Goal: Transaction & Acquisition: Subscribe to service/newsletter

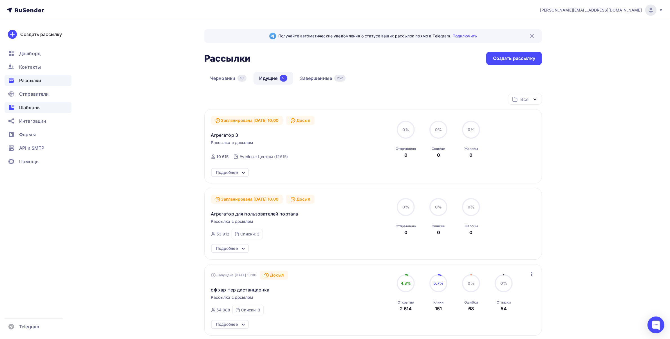
click at [34, 110] on span "Шаблоны" at bounding box center [29, 107] width 21 height 7
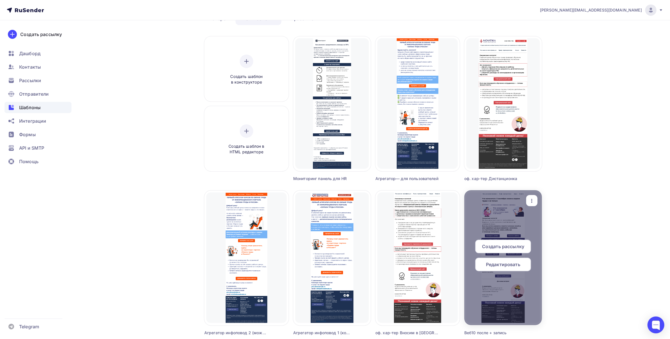
scroll to position [141, 0]
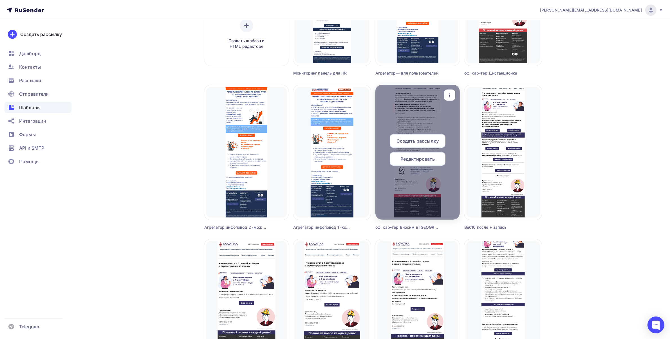
click at [448, 92] on icon "button" at bounding box center [449, 95] width 7 height 7
click at [465, 135] on div "Копировать" at bounding box center [475, 134] width 27 height 7
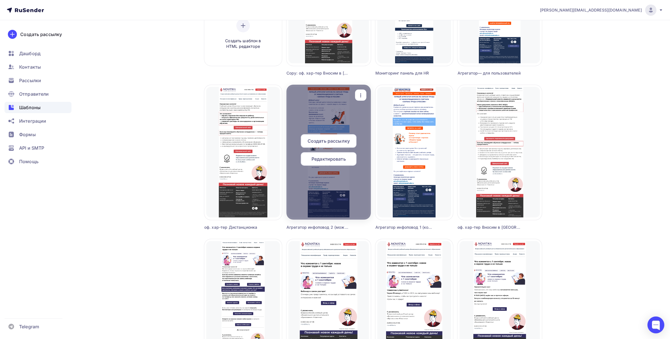
scroll to position [0, 0]
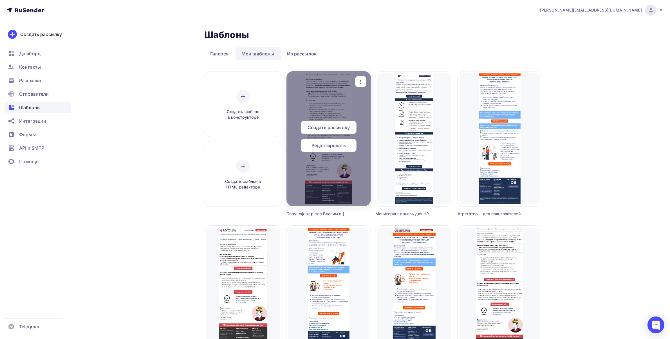
click at [364, 82] on icon "button" at bounding box center [361, 82] width 7 height 7
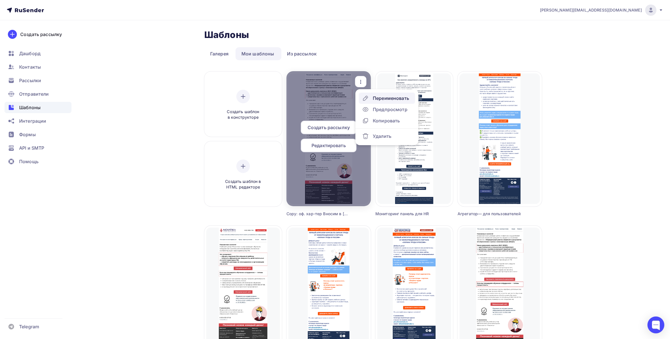
click at [375, 96] on div "Переименовать" at bounding box center [391, 98] width 36 height 7
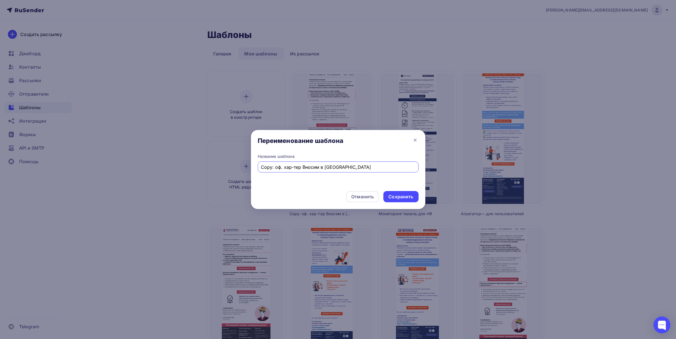
drag, startPoint x: 275, startPoint y: 169, endPoint x: 258, endPoint y: 171, distance: 16.9
click at [258, 171] on div "Copy: оф. хар-тер Вносим в [GEOGRAPHIC_DATA]" at bounding box center [338, 167] width 161 height 11
drag, startPoint x: 332, startPoint y: 168, endPoint x: 287, endPoint y: 167, distance: 44.2
click at [287, 167] on input "оф. хар-тер Вносим в [GEOGRAPHIC_DATA]" at bounding box center [338, 167] width 154 height 7
type input "оф. хар-тер Обучение по ПБ с [DATE]"
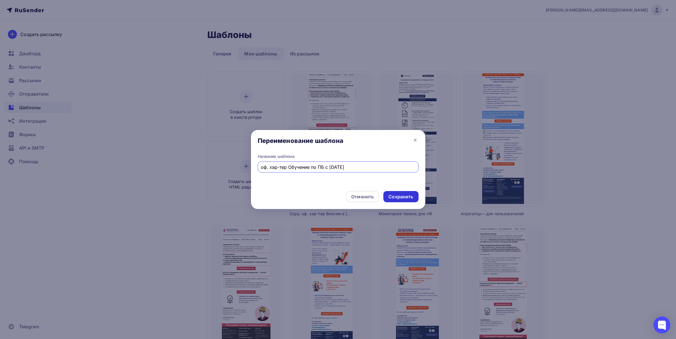
click at [396, 198] on div "Сохранить" at bounding box center [400, 197] width 25 height 6
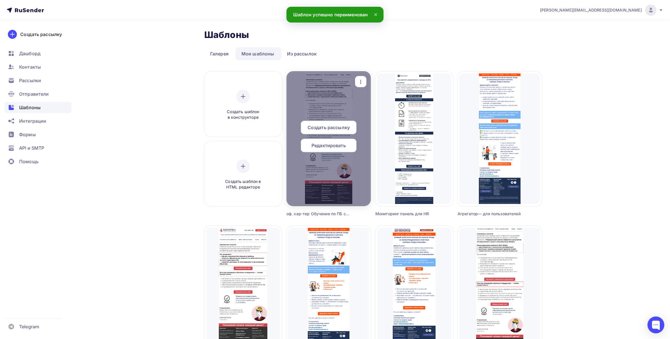
click at [333, 147] on span "Редактировать" at bounding box center [329, 145] width 34 height 7
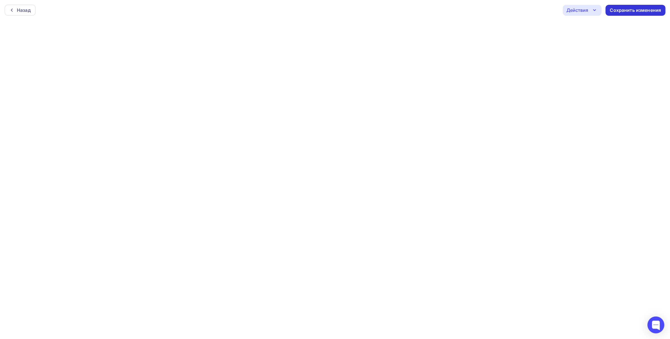
click at [634, 10] on div "Сохранить изменения" at bounding box center [635, 10] width 51 height 6
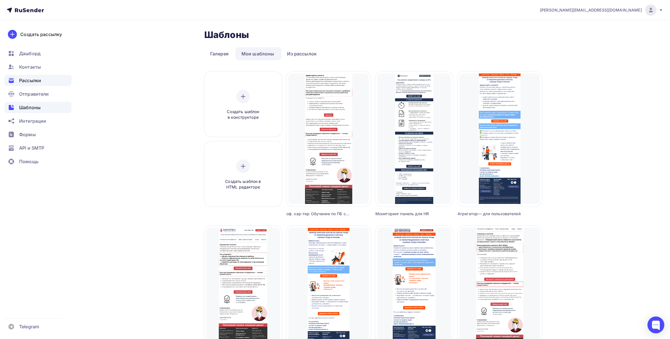
click at [43, 77] on div "Рассылки" at bounding box center [38, 80] width 67 height 11
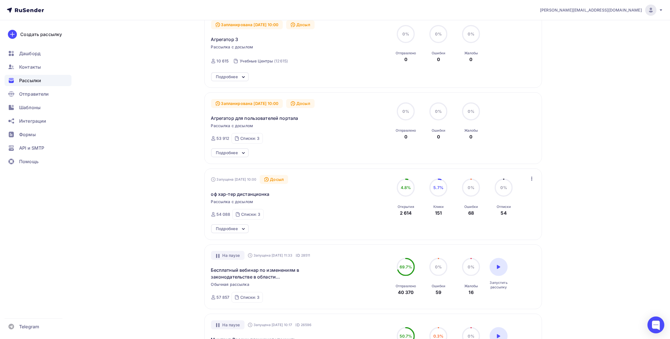
scroll to position [106, 0]
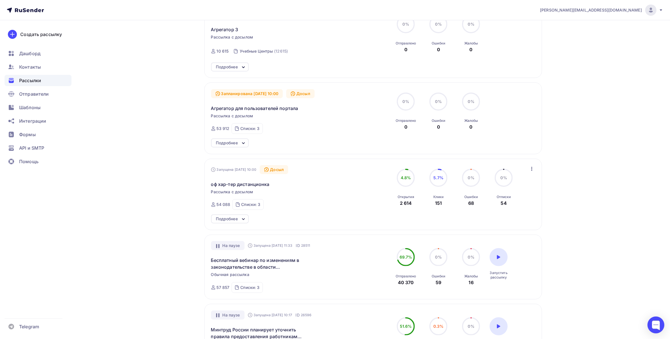
click at [239, 219] on div "Подробнее" at bounding box center [230, 219] width 38 height 9
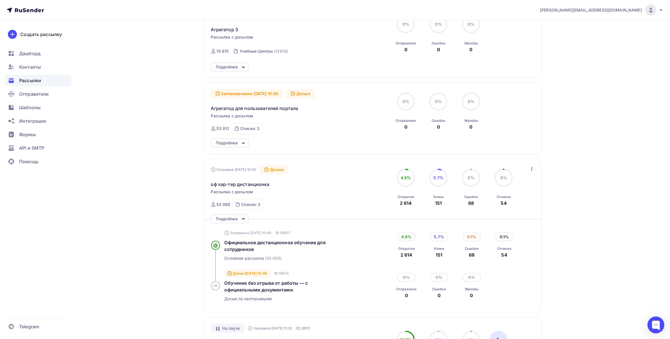
click at [529, 168] on icon "button" at bounding box center [532, 169] width 7 height 7
click at [597, 177] on div "[PERSON_NAME][EMAIL_ADDRESS][DOMAIN_NAME] Аккаунт Тарифы Выйти Создать рассылку…" at bounding box center [335, 277] width 670 height 767
click at [531, 169] on icon "button" at bounding box center [532, 169] width 7 height 7
click at [521, 187] on div "Отменить досыл" at bounding box center [508, 183] width 54 height 7
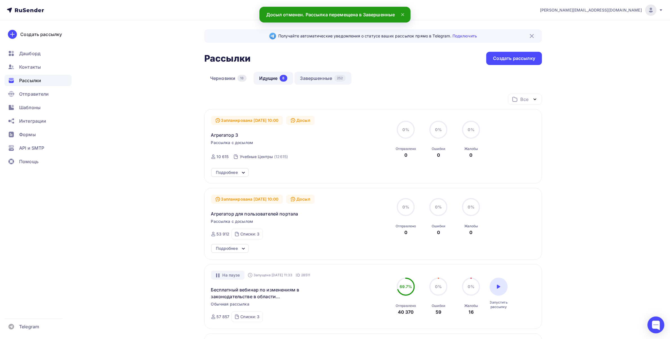
click at [311, 76] on link "Завершенные 252" at bounding box center [322, 78] width 57 height 13
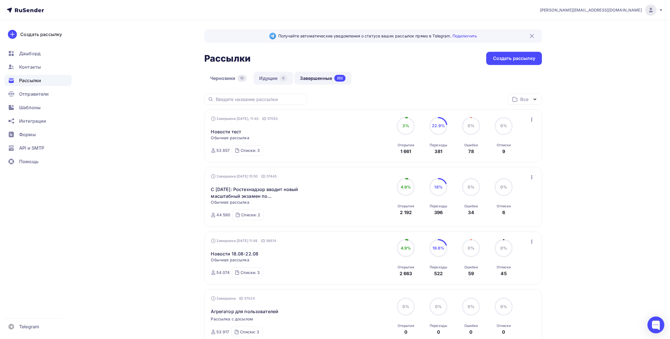
click at [271, 79] on link "Идущие 8" at bounding box center [274, 78] width 40 height 13
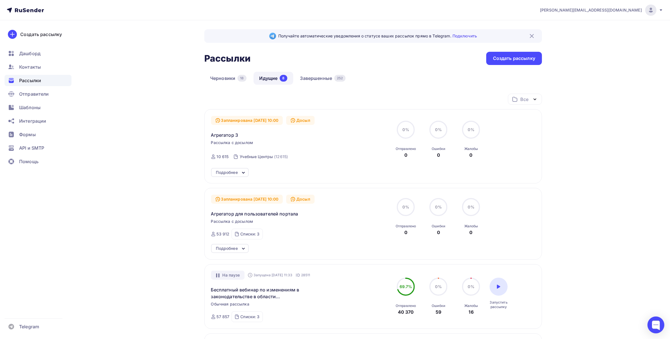
click at [243, 249] on icon at bounding box center [243, 248] width 2 height 1
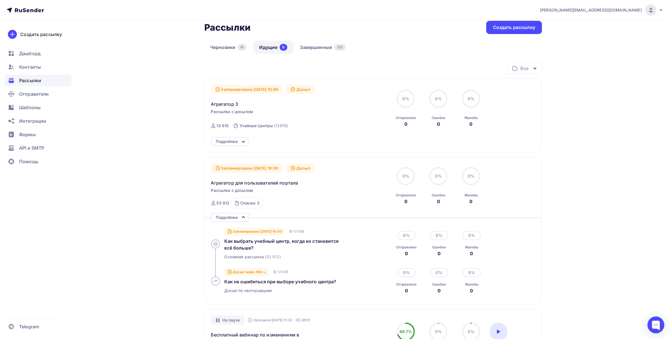
scroll to position [70, 0]
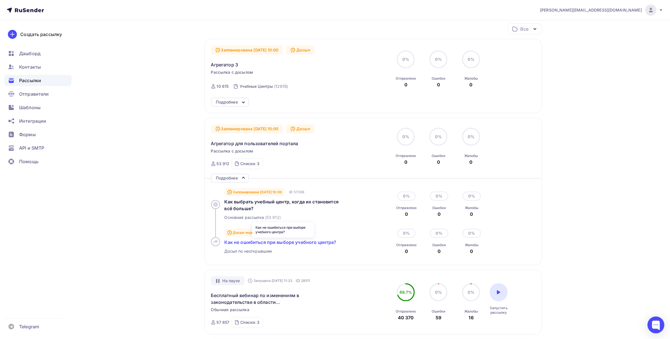
click at [298, 244] on span "Как не ошибиться при выборе учебного центра?" at bounding box center [281, 243] width 112 height 6
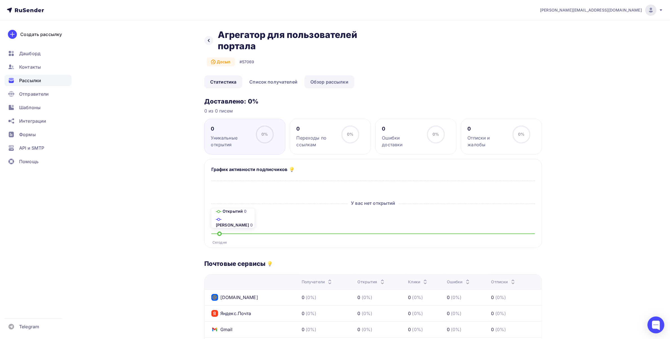
click at [336, 84] on link "Обзор рассылки" at bounding box center [330, 81] width 50 height 13
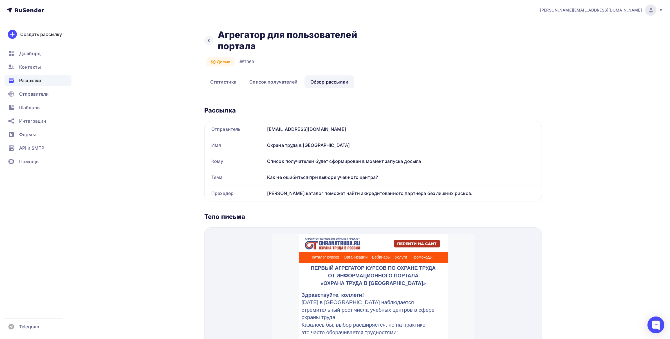
drag, startPoint x: 453, startPoint y: 195, endPoint x: 267, endPoint y: 196, distance: 186.1
click at [267, 196] on div "[PERSON_NAME] каталог поможет найти аккредитованного партнёра без лишних рисков." at bounding box center [403, 194] width 277 height 16
copy div "[PERSON_NAME] каталог поможет найти аккредитованного партнёра без лишних рисков."
drag, startPoint x: 385, startPoint y: 177, endPoint x: 265, endPoint y: 178, distance: 119.1
click at [265, 178] on div "Как не ошибиться при выборе учебного центра?" at bounding box center [403, 177] width 277 height 16
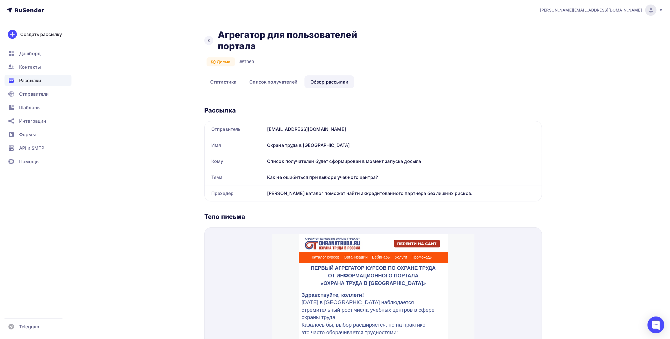
copy div "Как не ошибиться при выборе учебного центра?"
drag, startPoint x: 208, startPoint y: 37, endPoint x: 234, endPoint y: 85, distance: 53.9
click at [208, 37] on div at bounding box center [208, 40] width 9 height 9
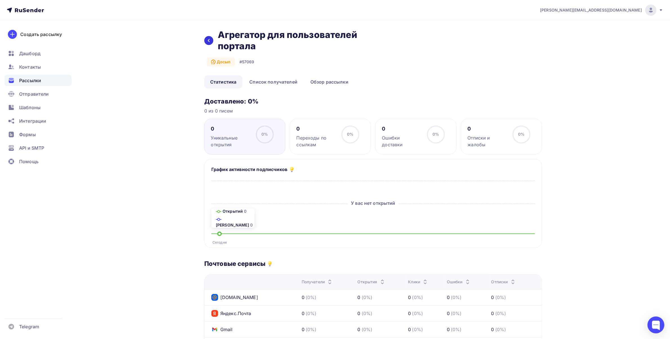
click at [212, 40] on div at bounding box center [208, 40] width 9 height 9
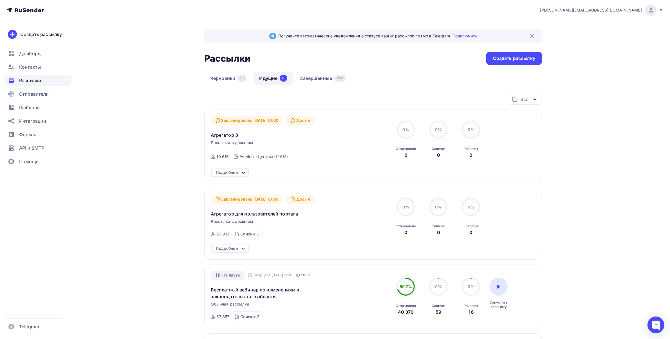
click at [241, 247] on icon at bounding box center [243, 248] width 7 height 7
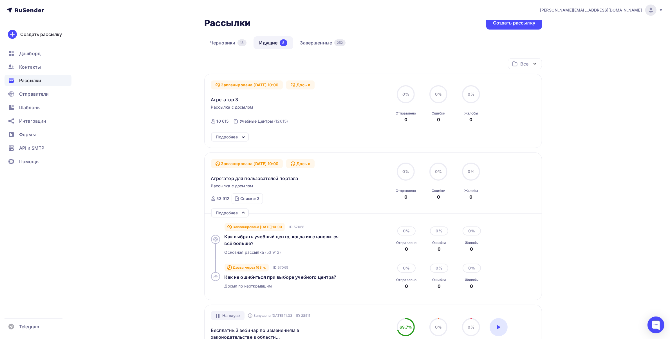
scroll to position [35, 0]
click at [660, 325] on div at bounding box center [656, 325] width 17 height 17
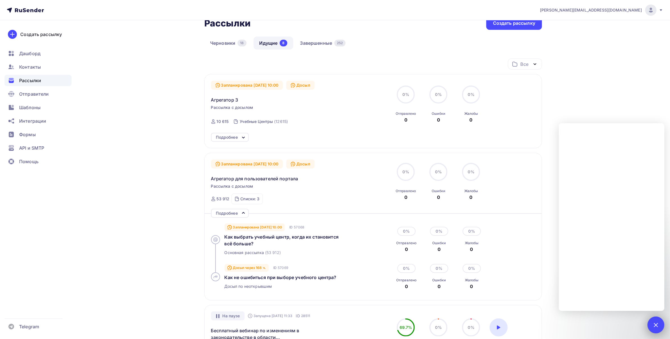
click at [656, 326] on div at bounding box center [656, 325] width 8 height 8
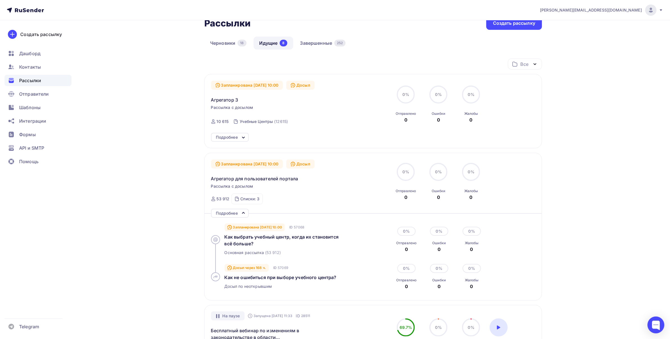
scroll to position [0, 0]
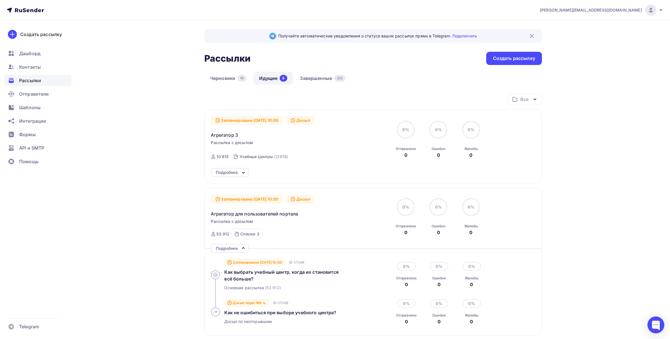
click at [236, 172] on div "Подробнее" at bounding box center [227, 172] width 22 height 7
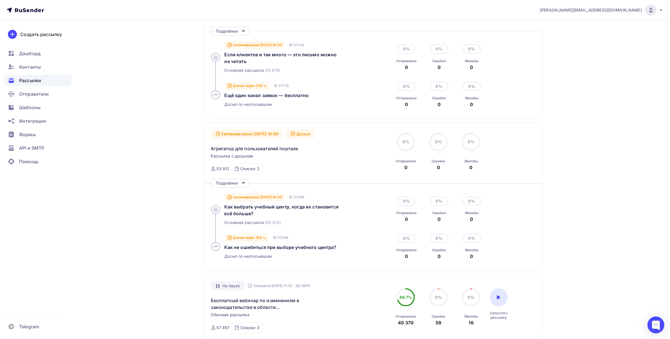
scroll to position [176, 0]
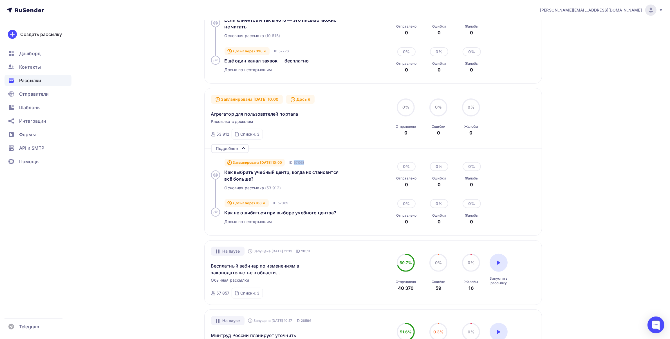
drag, startPoint x: 322, startPoint y: 163, endPoint x: 303, endPoint y: 161, distance: 19.8
click at [303, 161] on div "Запланирована [DATE] 10:00 ID 57068" at bounding box center [289, 162] width 128 height 7
copy div "57068"
click at [654, 321] on div at bounding box center [656, 325] width 17 height 17
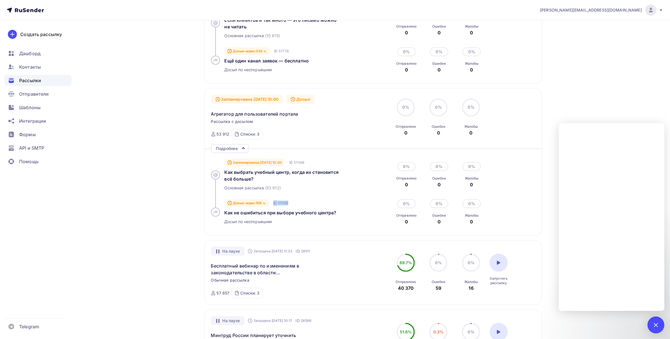
drag, startPoint x: 303, startPoint y: 203, endPoint x: 274, endPoint y: 204, distance: 29.3
click at [274, 204] on div "Досыл через 168 ч. ID 57069" at bounding box center [289, 203] width 128 height 7
copy div "ID 57069"
click at [533, 184] on div "Запланирована [DATE] 10:00 ID 57068 Как выбрать учебный центр, когда их станови…" at bounding box center [373, 175] width 325 height 41
click at [655, 327] on div at bounding box center [656, 325] width 8 height 8
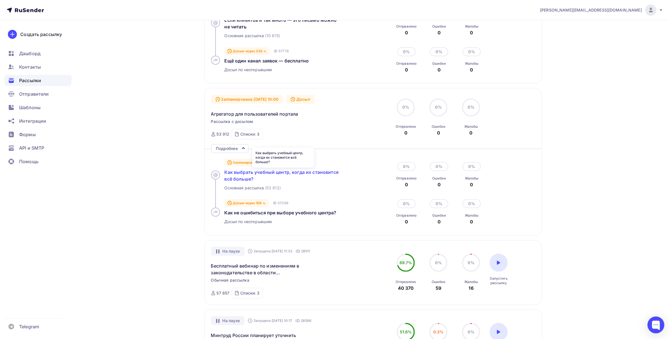
click at [254, 175] on span "Как выбрать учебный центр, когда их становится всё больше?" at bounding box center [282, 175] width 114 height 12
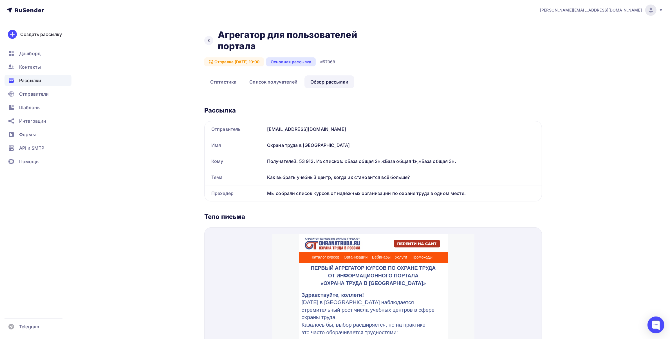
drag, startPoint x: 420, startPoint y: 174, endPoint x: 266, endPoint y: 178, distance: 154.0
click at [266, 178] on div "Как выбрать учебный центр, когда их становится всё больше?" at bounding box center [403, 177] width 277 height 16
copy div "Как выбрать учебный центр, когда их становится всё больше?"
drag, startPoint x: 467, startPoint y: 195, endPoint x: 266, endPoint y: 200, distance: 200.5
click at [266, 200] on div "Мы собрали список курсов от надёжных организаций по охране труда в одном месте." at bounding box center [403, 194] width 277 height 16
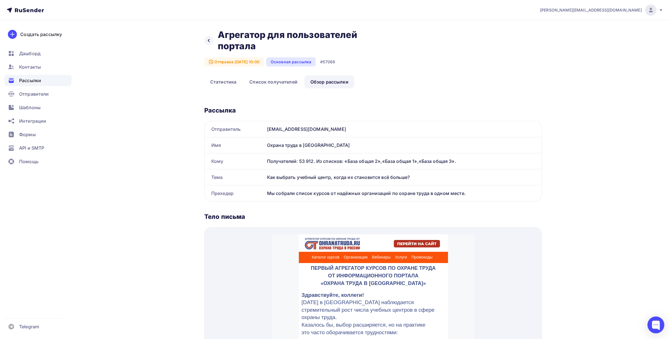
copy div "Мы собрали список курсов от надёжных организаций по охране труда в одном месте."
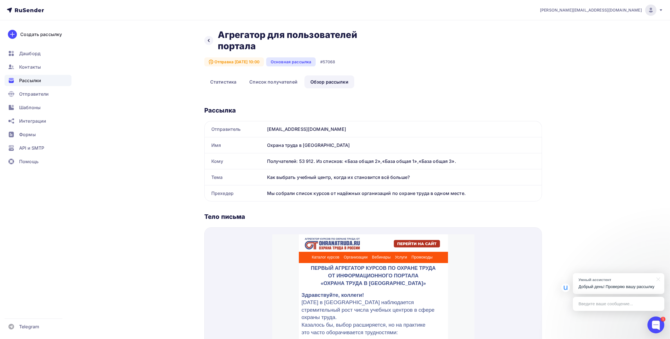
click at [618, 288] on p "Добрый день! Проверяю вашу рассылку" at bounding box center [619, 287] width 80 height 6
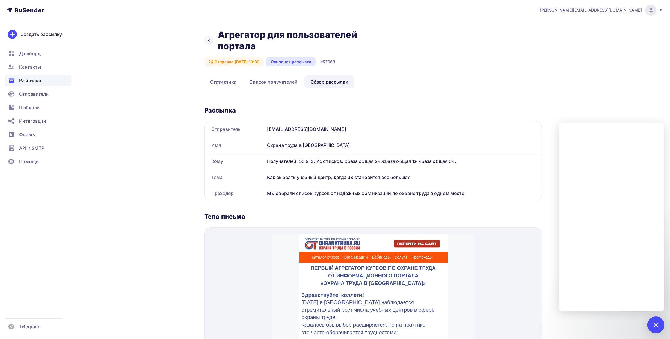
click at [38, 77] on span "Рассылки" at bounding box center [30, 80] width 22 height 7
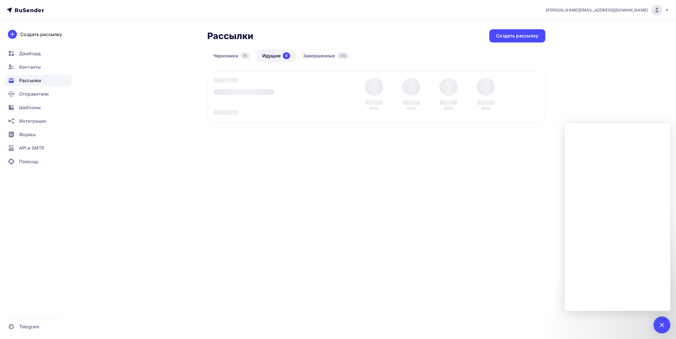
click at [663, 326] on div at bounding box center [662, 325] width 8 height 8
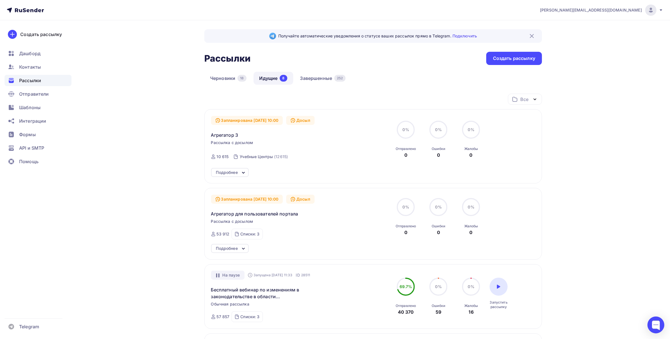
click at [234, 249] on div "Подробнее" at bounding box center [227, 248] width 22 height 7
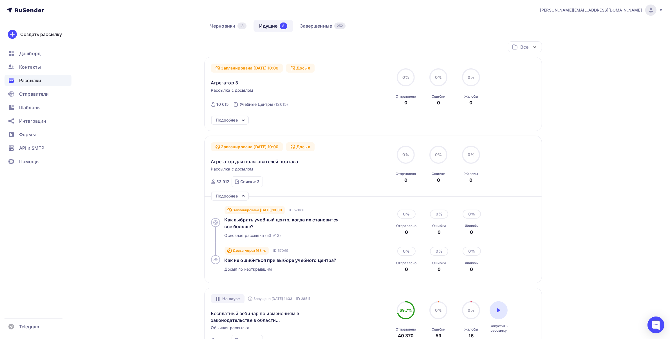
scroll to position [35, 0]
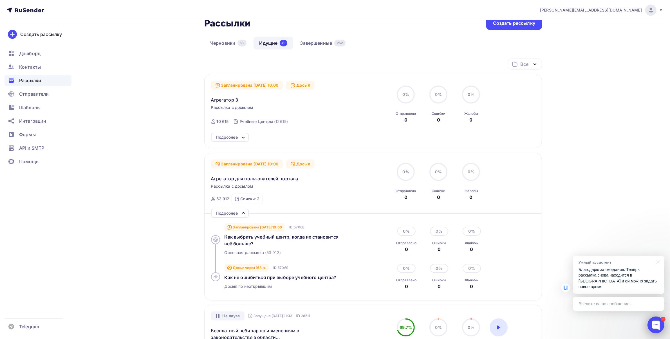
click at [652, 326] on div at bounding box center [656, 325] width 17 height 17
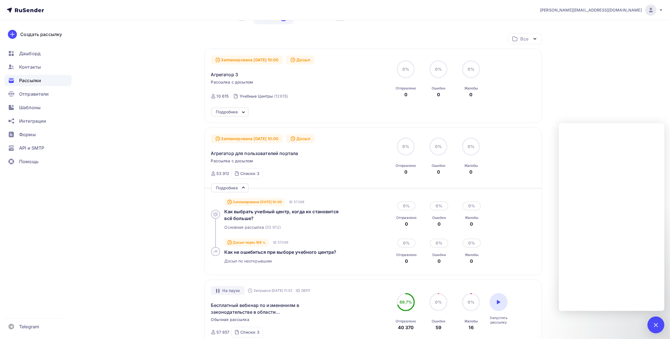
scroll to position [0, 0]
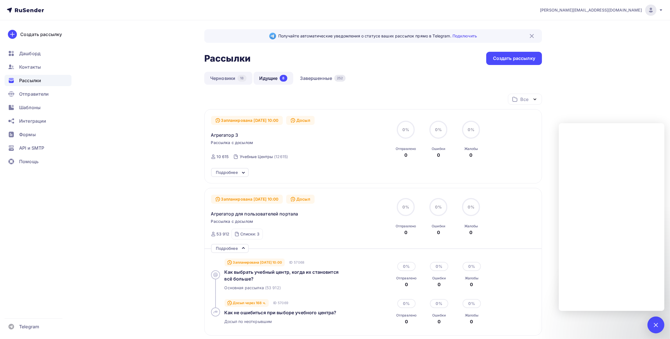
click at [227, 82] on link "Черновики 18" at bounding box center [228, 78] width 48 height 13
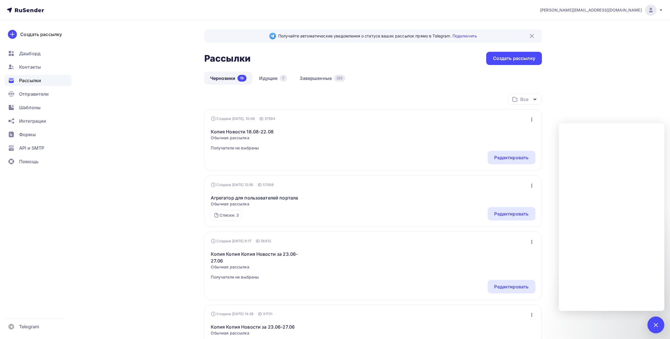
click at [506, 215] on div "Редактировать" at bounding box center [512, 214] width 34 height 7
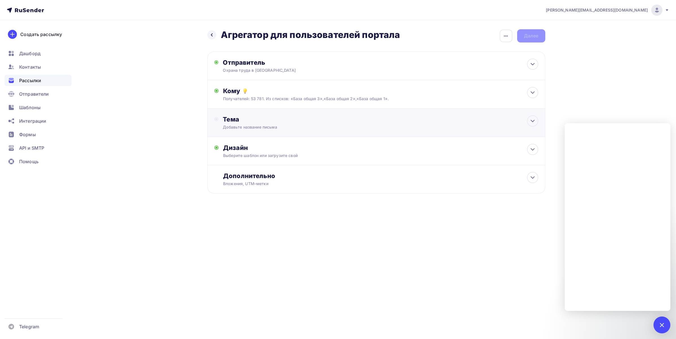
drag, startPoint x: 276, startPoint y: 120, endPoint x: 274, endPoint y: 132, distance: 11.5
click at [276, 120] on div "Тема" at bounding box center [278, 119] width 111 height 8
drag, startPoint x: 659, startPoint y: 328, endPoint x: 296, endPoint y: 113, distance: 422.3
click at [652, 321] on body "[PERSON_NAME][EMAIL_ADDRESS][DOMAIN_NAME] Аккаунт Тарифы Выйти Создать рассылку…" at bounding box center [338, 169] width 676 height 339
click at [530, 126] on div at bounding box center [532, 120] width 11 height 11
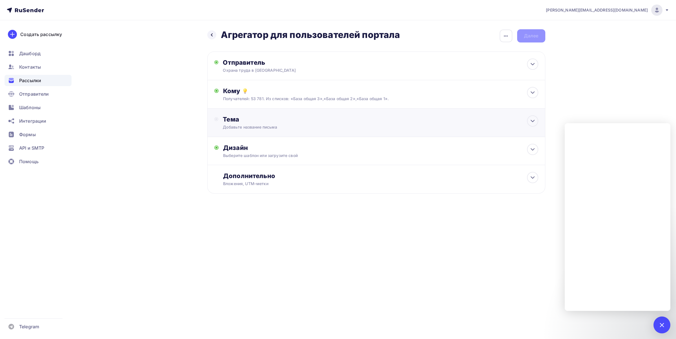
click at [281, 121] on div "Тема" at bounding box center [278, 119] width 111 height 8
click at [256, 186] on div "Вложения, UTM–метки" at bounding box center [364, 184] width 283 height 6
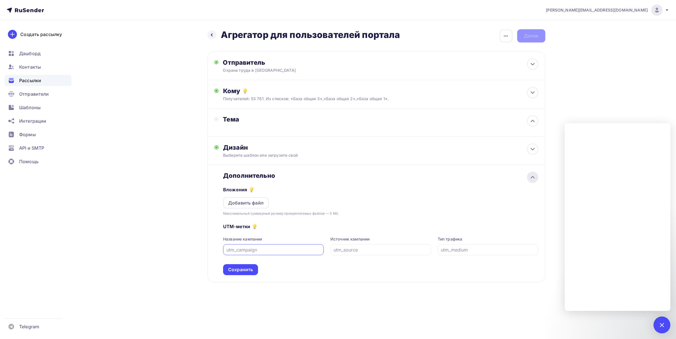
click at [534, 177] on icon at bounding box center [532, 177] width 7 height 7
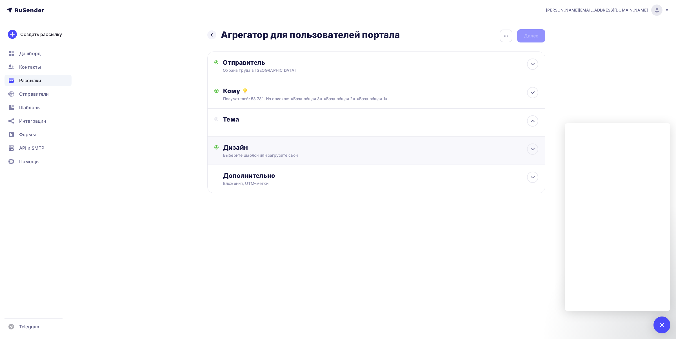
click at [341, 151] on div "Дизайн" at bounding box center [380, 148] width 315 height 8
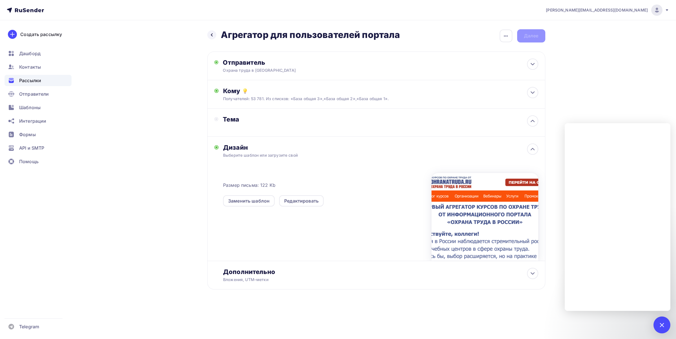
click at [265, 125] on div "Тема" at bounding box center [274, 122] width 120 height 14
click at [535, 120] on icon at bounding box center [532, 121] width 7 height 7
click at [533, 121] on icon at bounding box center [532, 121] width 3 height 2
click at [303, 126] on div "Тема" at bounding box center [274, 122] width 120 height 14
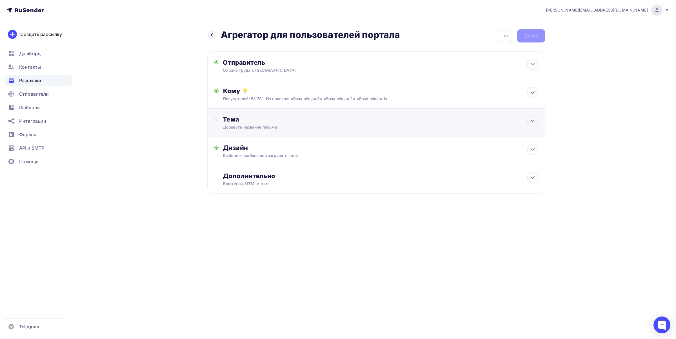
click at [256, 128] on div "Добавьте название письма" at bounding box center [273, 127] width 100 height 6
click at [533, 120] on icon at bounding box center [532, 121] width 7 height 7
click at [533, 120] on icon at bounding box center [532, 121] width 3 height 2
click at [533, 120] on icon at bounding box center [532, 121] width 7 height 7
click at [301, 97] on div "Получателей: 53 781. Из списков: «База общая 3»,«База общая 2»,«База общая 1»." at bounding box center [364, 99] width 283 height 6
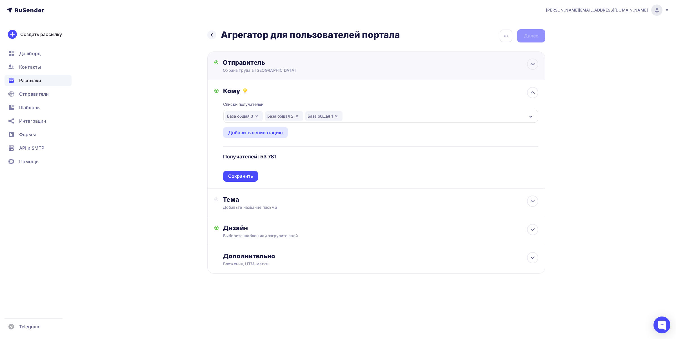
click at [286, 71] on div "Охрана труда в [GEOGRAPHIC_DATA]" at bounding box center [278, 71] width 110 height 6
type input "Охрана труда в [GEOGRAPHIC_DATA]"
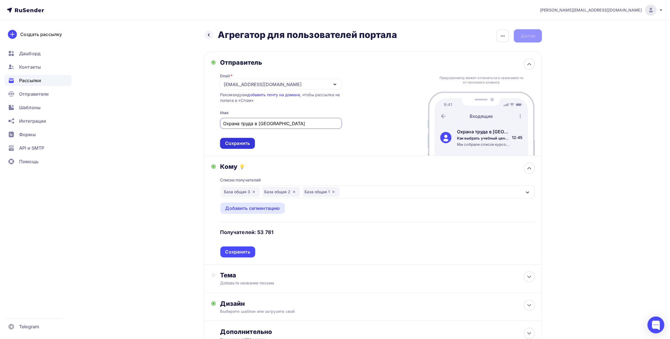
click at [240, 146] on div "Сохранить" at bounding box center [237, 143] width 25 height 6
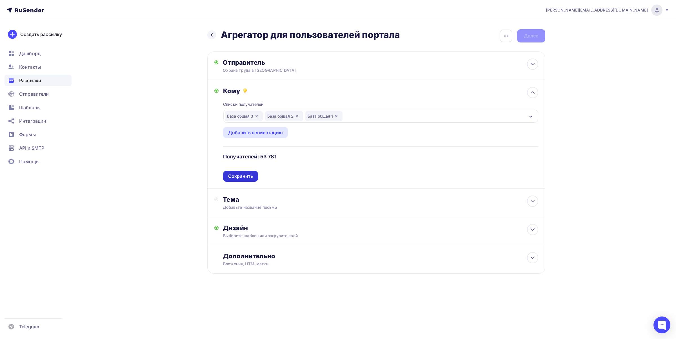
click at [243, 172] on div "Сохранить" at bounding box center [240, 176] width 35 height 11
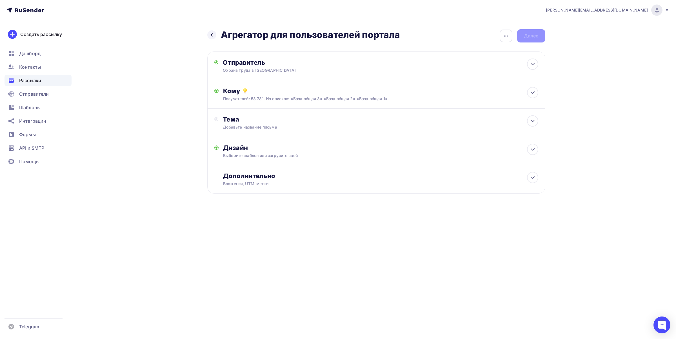
click at [239, 129] on div "Добавьте название письма" at bounding box center [273, 127] width 100 height 6
click at [530, 120] on icon at bounding box center [532, 121] width 7 height 7
click at [530, 129] on div "Тема Добавьте название письма" at bounding box center [376, 123] width 338 height 28
click at [270, 162] on div "Дизайн Выберите шаблон или загрузите свой Размер письма: 122 Kb Заменить шаблон…" at bounding box center [376, 154] width 324 height 21
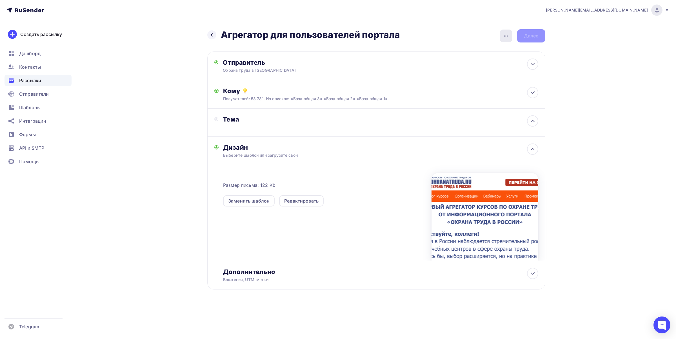
click at [501, 35] on div "button" at bounding box center [505, 36] width 13 height 13
click at [479, 53] on div "Закончить позже" at bounding box center [476, 53] width 70 height 7
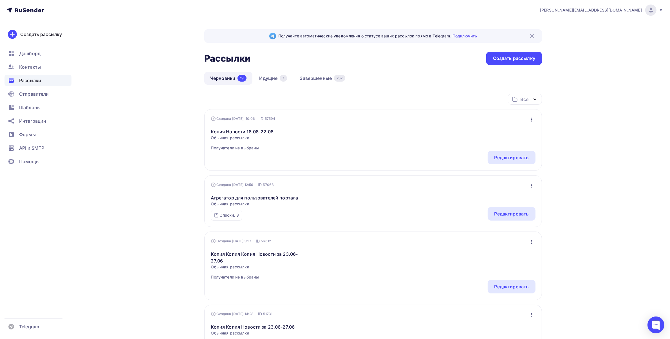
click at [531, 184] on icon "button" at bounding box center [532, 185] width 7 height 7
click at [512, 197] on div "Редактировать" at bounding box center [508, 200] width 54 height 7
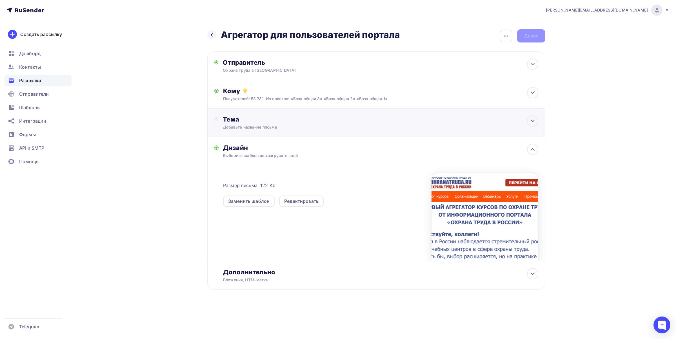
click at [267, 126] on div "Добавьте название письма" at bounding box center [273, 127] width 100 height 6
click at [265, 120] on div "Тема" at bounding box center [278, 119] width 111 height 8
click at [534, 122] on icon at bounding box center [532, 121] width 3 height 2
click at [534, 122] on icon at bounding box center [532, 121] width 7 height 7
click at [534, 122] on icon at bounding box center [532, 121] width 3 height 2
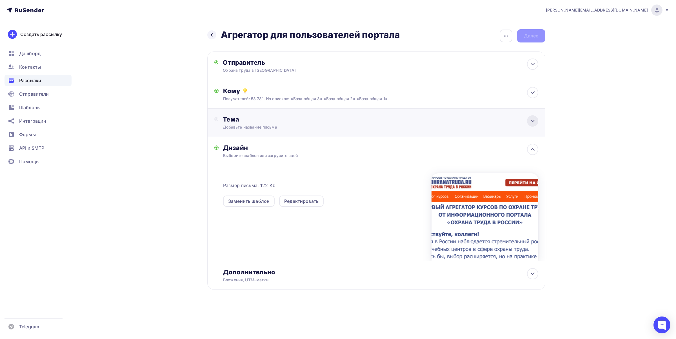
click at [534, 122] on icon at bounding box center [532, 121] width 7 height 7
drag, startPoint x: 534, startPoint y: 122, endPoint x: 524, endPoint y: 124, distance: 10.6
click at [530, 122] on icon at bounding box center [532, 121] width 7 height 7
click at [22, 79] on span "Рассылки" at bounding box center [30, 80] width 22 height 7
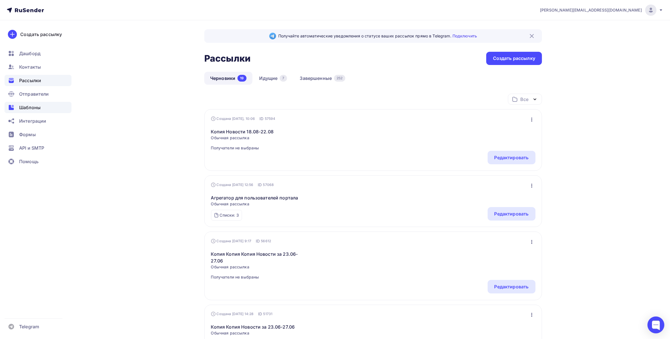
click at [39, 106] on span "Шаблоны" at bounding box center [29, 107] width 21 height 7
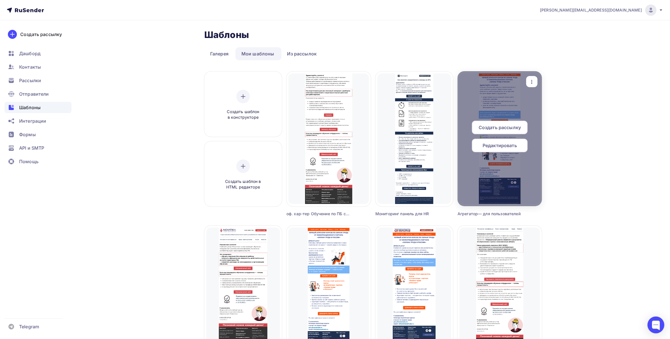
click at [508, 125] on span "Создать рассылку" at bounding box center [500, 127] width 42 height 7
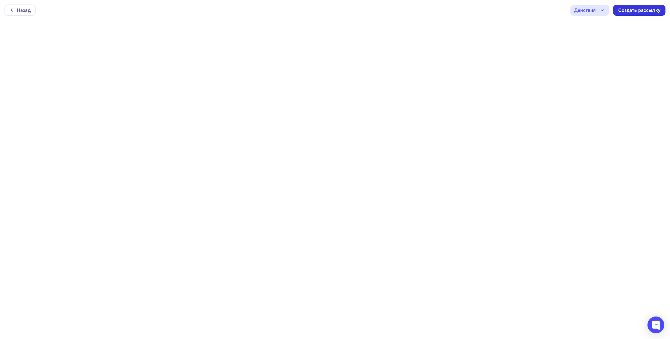
click at [629, 10] on div "Создать рассылку" at bounding box center [639, 10] width 42 height 6
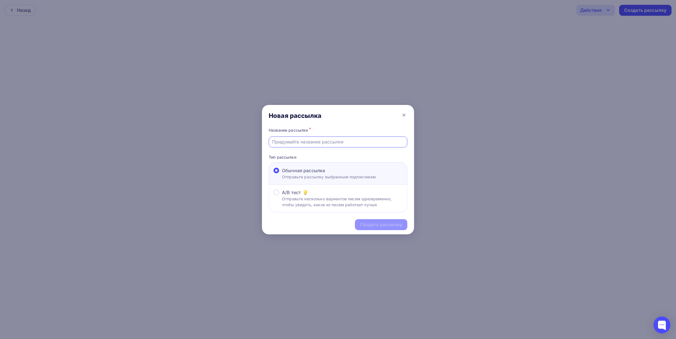
click at [290, 142] on input "text" at bounding box center [338, 142] width 132 height 7
type input "А"
type input "а"
type input "А"
type input "Агрегатор для ПОЛЬЗОВАТЕЛЕЙ"
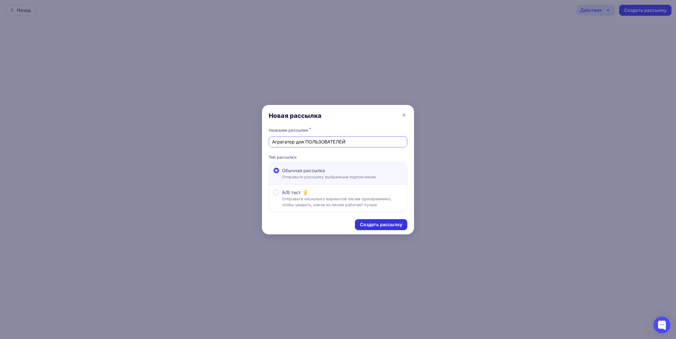
click at [371, 227] on div "Создать рассылку" at bounding box center [381, 225] width 42 height 6
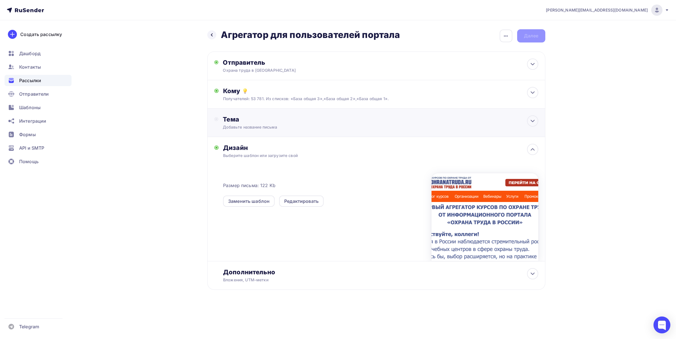
click at [258, 126] on div "Добавьте название письма" at bounding box center [273, 127] width 100 height 6
click at [530, 127] on div "Тема" at bounding box center [376, 123] width 338 height 28
click at [535, 118] on icon at bounding box center [532, 121] width 7 height 7
click at [533, 120] on icon at bounding box center [532, 121] width 3 height 2
click at [533, 37] on div "Назад Агрегатор для пользователей портала Агрегатор для пользователей портала З…" at bounding box center [376, 35] width 338 height 13
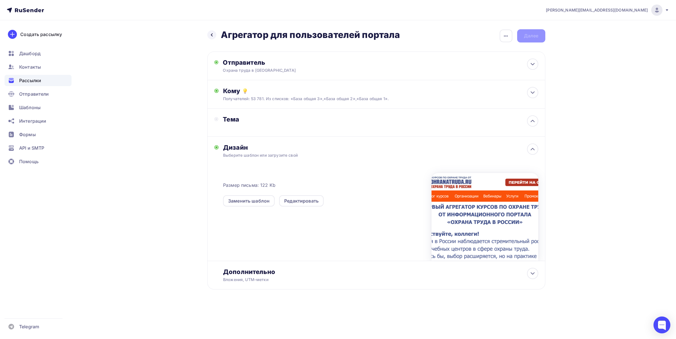
click at [533, 37] on div "Назад Агрегатор для пользователей портала Агрегатор для пользователей портала З…" at bounding box center [376, 35] width 338 height 13
click at [510, 39] on div "button" at bounding box center [505, 36] width 13 height 13
click at [464, 82] on div "Удалить" at bounding box center [476, 80] width 70 height 7
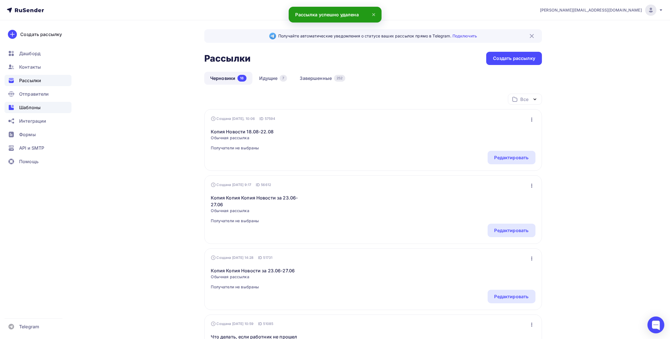
click at [26, 107] on span "Шаблоны" at bounding box center [29, 107] width 21 height 7
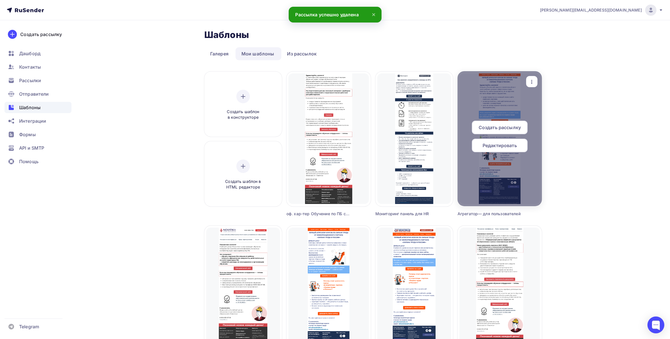
click at [499, 129] on span "Создать рассылку" at bounding box center [500, 127] width 42 height 7
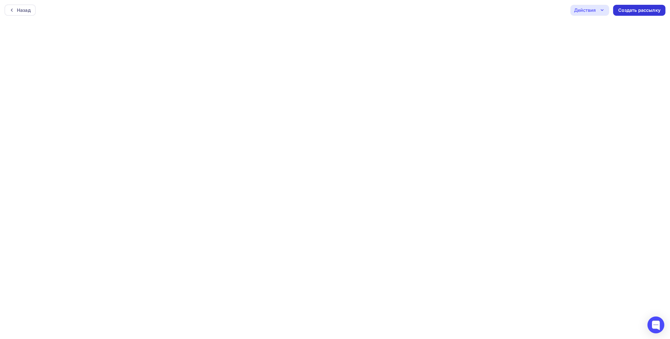
click at [636, 9] on div "Создать рассылку" at bounding box center [639, 10] width 42 height 6
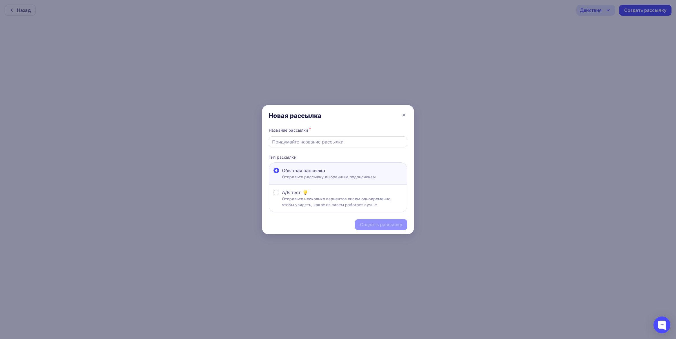
click at [298, 140] on input "text" at bounding box center [338, 142] width 132 height 7
type input "Агрегатор для пользователей портала ОТ"
click at [402, 225] on div "Создать рассылку" at bounding box center [381, 225] width 42 height 6
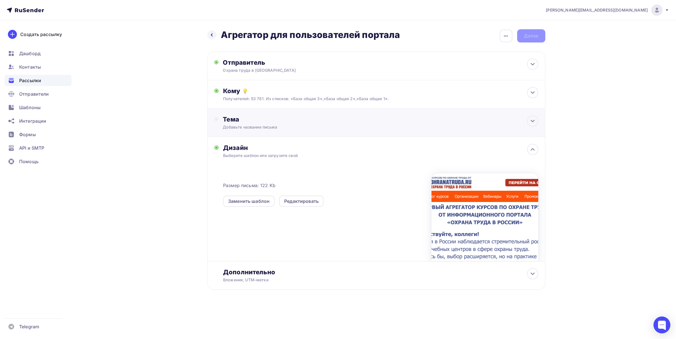
click at [263, 118] on div "Тема" at bounding box center [278, 119] width 111 height 8
click at [531, 120] on icon at bounding box center [532, 121] width 7 height 7
click at [533, 121] on icon at bounding box center [532, 121] width 7 height 7
drag, startPoint x: 302, startPoint y: 115, endPoint x: 320, endPoint y: 110, distance: 18.8
click at [303, 115] on div "Тема" at bounding box center [376, 123] width 338 height 28
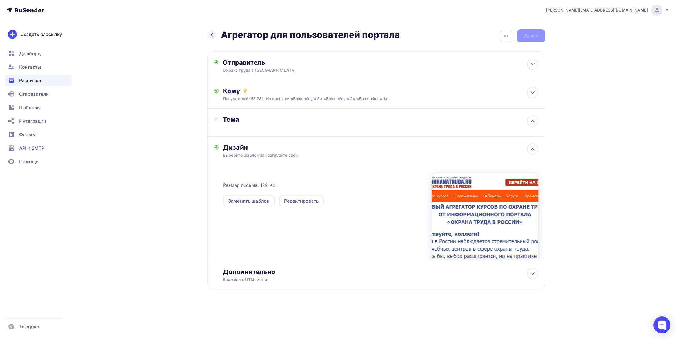
click at [222, 121] on div "Тема" at bounding box center [274, 119] width 120 height 8
click at [237, 117] on div "Тема" at bounding box center [278, 119] width 111 height 8
click at [236, 117] on div "Тема" at bounding box center [278, 119] width 111 height 8
drag, startPoint x: 235, startPoint y: 119, endPoint x: 248, endPoint y: 124, distance: 14.1
click at [235, 119] on div "Тема" at bounding box center [278, 119] width 111 height 8
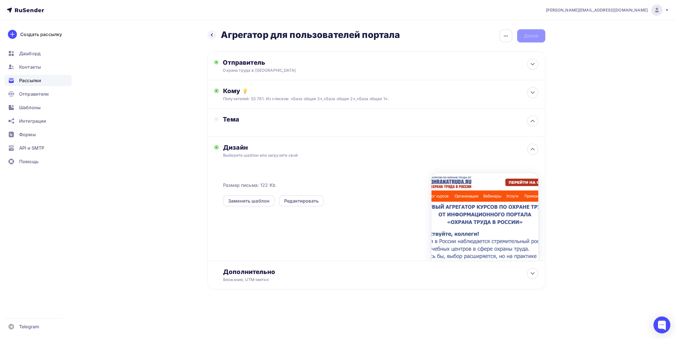
click at [260, 128] on div "Тема" at bounding box center [274, 122] width 120 height 14
click at [534, 122] on icon at bounding box center [532, 121] width 7 height 7
click at [533, 122] on icon at bounding box center [532, 121] width 3 height 2
click at [506, 36] on icon "button" at bounding box center [505, 36] width 7 height 7
click at [463, 79] on div "Удалить" at bounding box center [476, 80] width 70 height 7
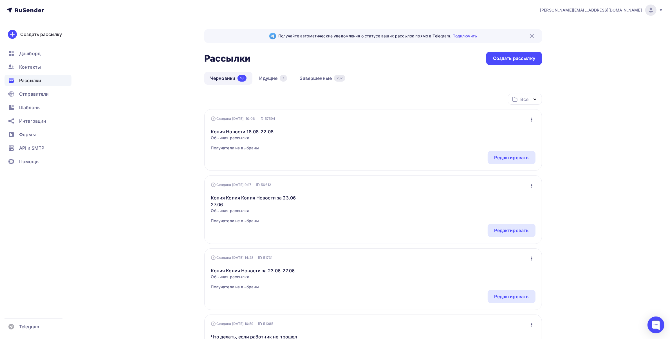
drag, startPoint x: 30, startPoint y: 105, endPoint x: 180, endPoint y: 116, distance: 150.7
click at [30, 105] on span "Шаблоны" at bounding box center [29, 107] width 21 height 7
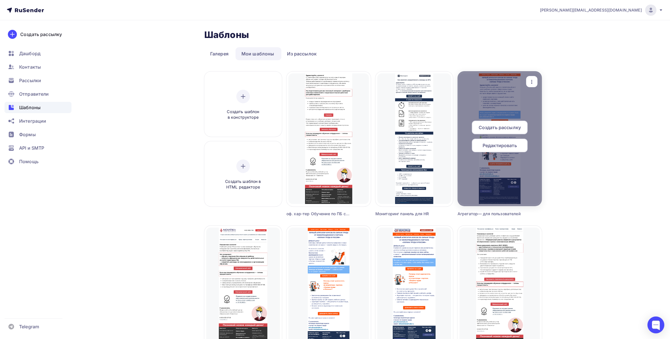
click at [506, 128] on span "Создать рассылку" at bounding box center [500, 127] width 42 height 7
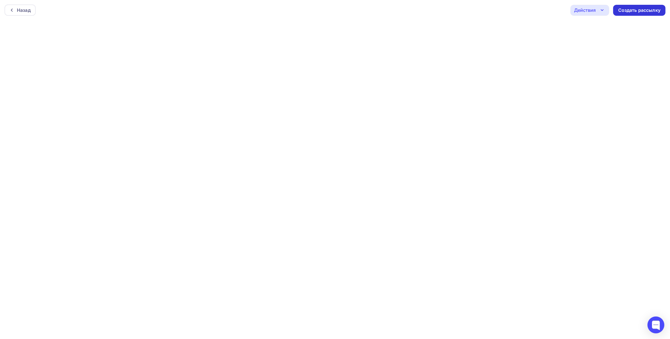
click at [645, 13] on div "Создать рассылку" at bounding box center [639, 10] width 42 height 6
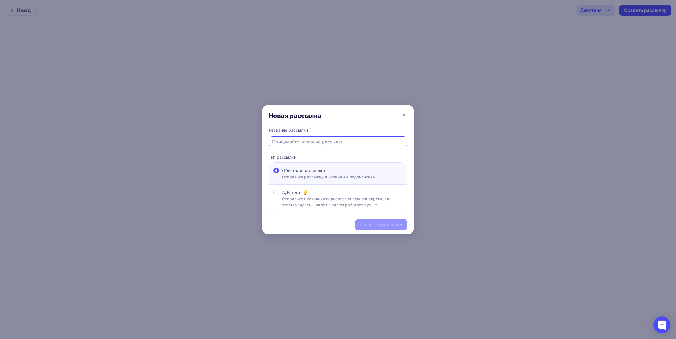
click at [298, 144] on input "text" at bounding box center [338, 142] width 132 height 7
type input "Агрегатор для портала ОТ"
click at [389, 223] on div "Создать рассылку" at bounding box center [381, 225] width 42 height 6
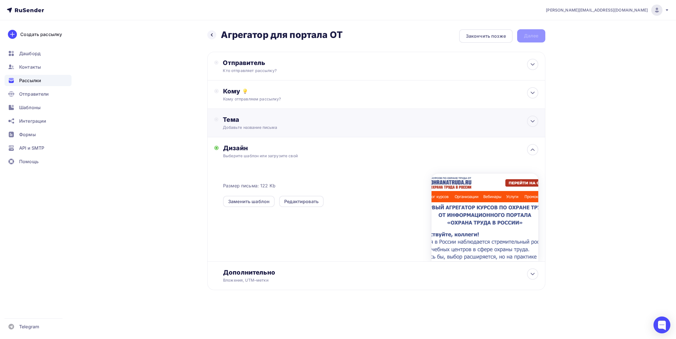
click at [281, 123] on div "Тема Добавьте название письма Тема * Рекомендуем использовать не более 150 симв…" at bounding box center [278, 123] width 111 height 15
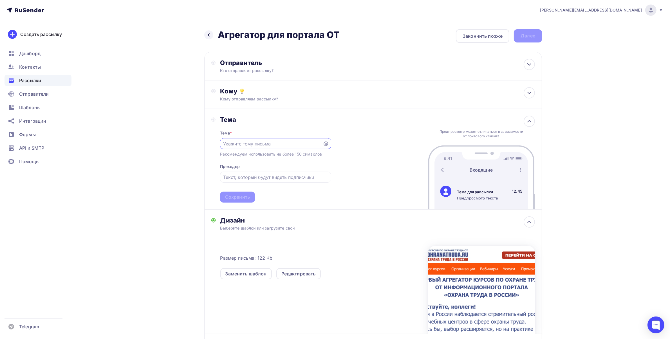
click at [263, 145] on input "text" at bounding box center [271, 143] width 96 height 7
click at [265, 68] on div "Кто отправляет рассылку?" at bounding box center [275, 71] width 110 height 6
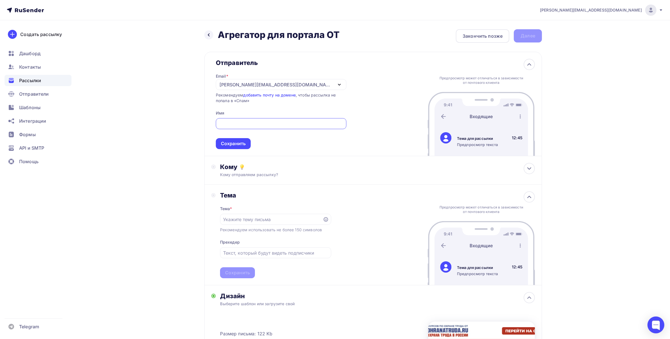
click at [231, 83] on div "[PERSON_NAME][EMAIL_ADDRESS][DOMAIN_NAME]" at bounding box center [276, 84] width 113 height 7
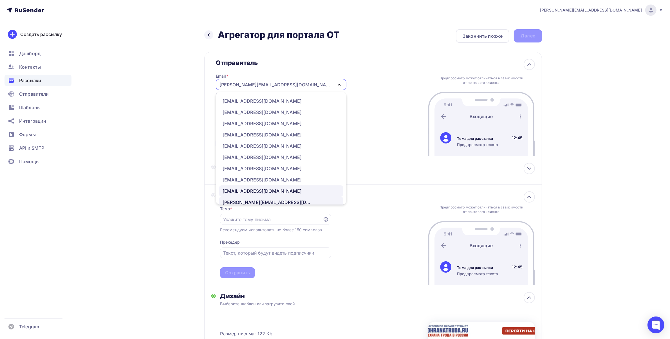
click at [242, 190] on div "[EMAIL_ADDRESS][DOMAIN_NAME]" at bounding box center [262, 191] width 79 height 7
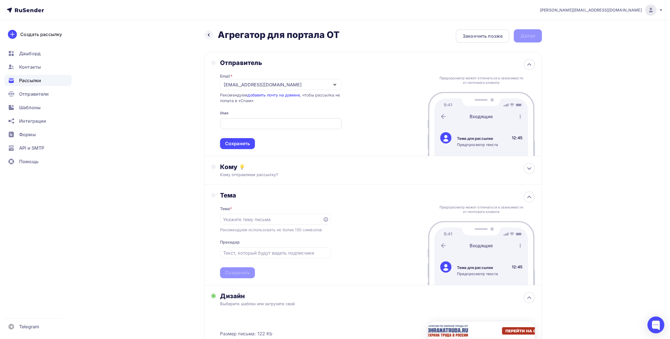
click at [234, 128] on div at bounding box center [281, 123] width 122 height 11
click at [235, 124] on input "text" at bounding box center [280, 123] width 115 height 7
paste input "Охрана труда в [GEOGRAPHIC_DATA]"
type input "Охрана труда в [GEOGRAPHIC_DATA]"
click at [235, 141] on div "Сохранить" at bounding box center [237, 143] width 25 height 6
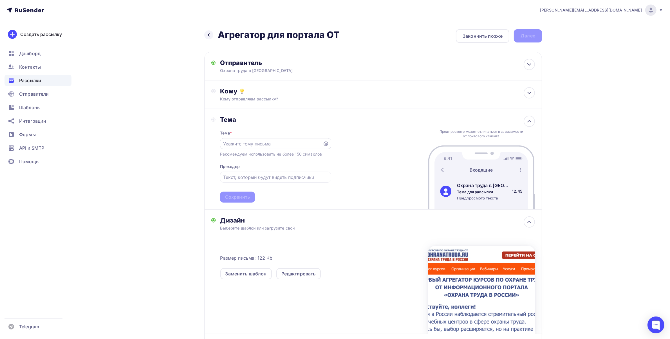
drag, startPoint x: 242, startPoint y: 147, endPoint x: 240, endPoint y: 143, distance: 4.9
click at [240, 143] on div at bounding box center [275, 143] width 111 height 11
click at [240, 143] on input "text" at bounding box center [271, 143] width 96 height 7
paste input "Как не ошибиться при выборе учебного центра?"
click at [273, 144] on input "Как не ошибиться при выборе учебного центра?" at bounding box center [271, 143] width 96 height 7
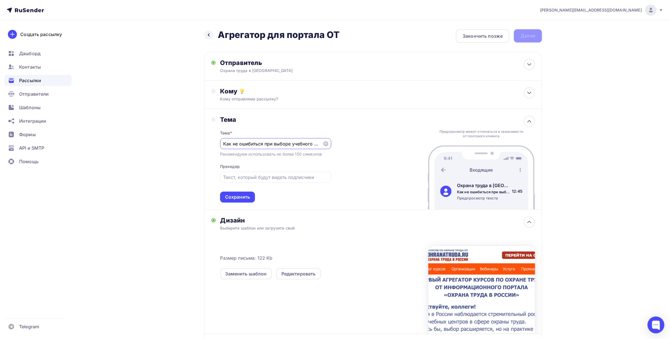
click at [273, 144] on input "Как не ошибиться при выборе учебного центра?" at bounding box center [271, 143] width 96 height 7
paste input "ыбрать учебный центр, когда их становится всё больше"
type input "Как выбрать учебный центр, когда их становится всё больше?"
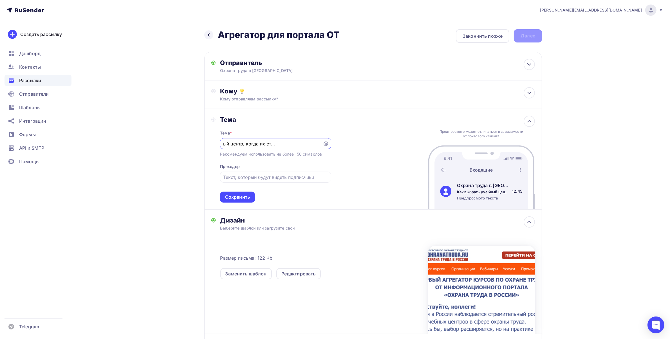
scroll to position [0, 0]
click at [262, 174] on input "text" at bounding box center [275, 177] width 105 height 7
paste input "Мы собрали список курсов от надёжных организаций по охране труда в одном месте."
type input "Мы собрали список курсов от надёжных организаций по охране труда в одном месте."
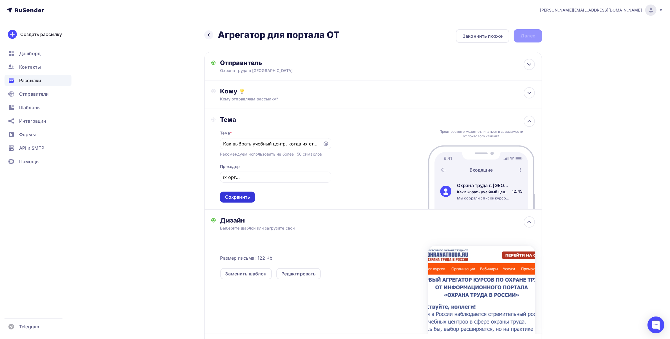
click at [241, 196] on div "Сохранить" at bounding box center [237, 197] width 25 height 6
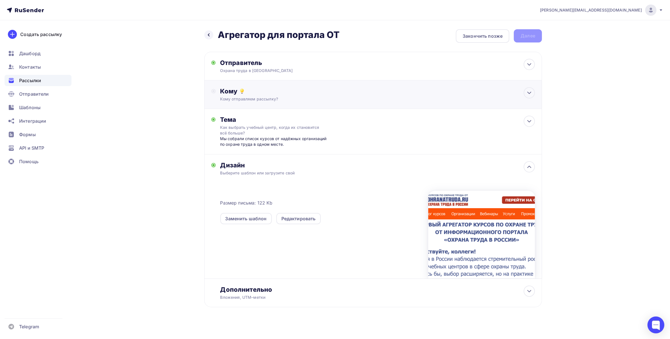
click at [291, 92] on div "Кому" at bounding box center [377, 91] width 315 height 8
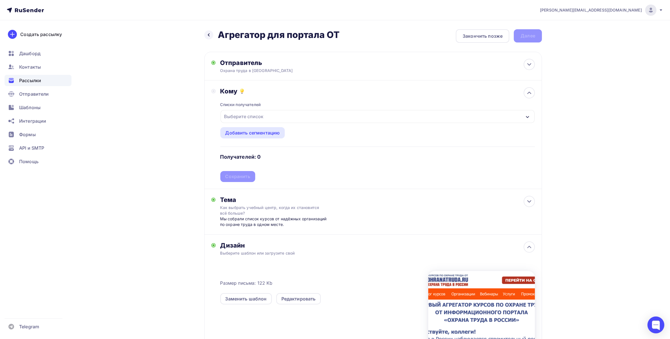
drag, startPoint x: 264, startPoint y: 110, endPoint x: 263, endPoint y: 115, distance: 4.8
click at [263, 111] on div "Выберите список" at bounding box center [378, 116] width 314 height 13
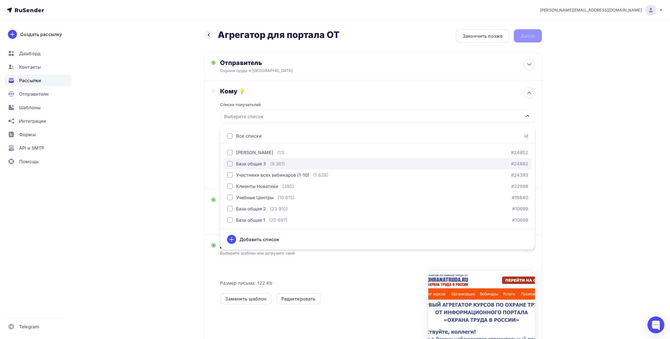
click at [249, 165] on div "База общая 3" at bounding box center [251, 163] width 30 height 7
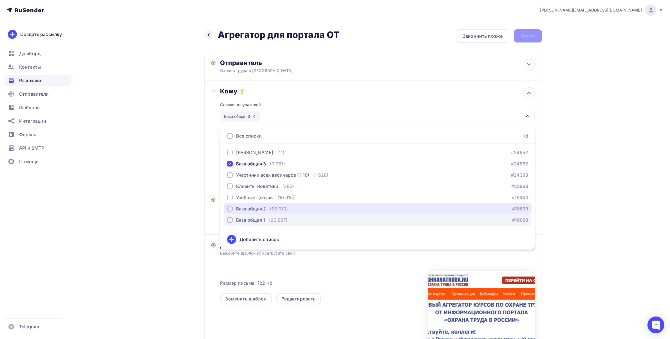
drag, startPoint x: 256, startPoint y: 209, endPoint x: 255, endPoint y: 220, distance: 11.0
click at [256, 211] on div "База общая 2" at bounding box center [251, 209] width 30 height 7
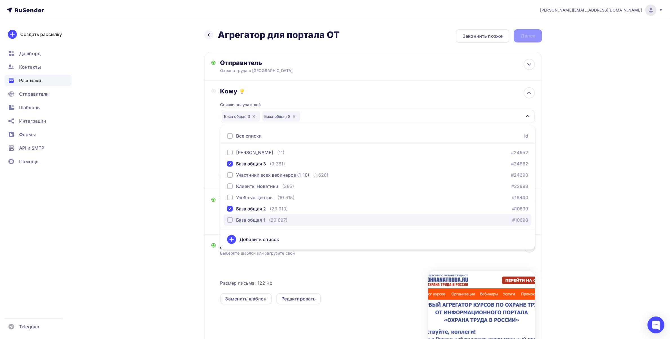
click at [255, 220] on div "База общая 1" at bounding box center [250, 220] width 29 height 7
click at [599, 172] on div "eduarda@yandex.ru Аккаунт Тарифы Выйти Создать рассылку Дашборд Контакты Рассыл…" at bounding box center [335, 212] width 670 height 424
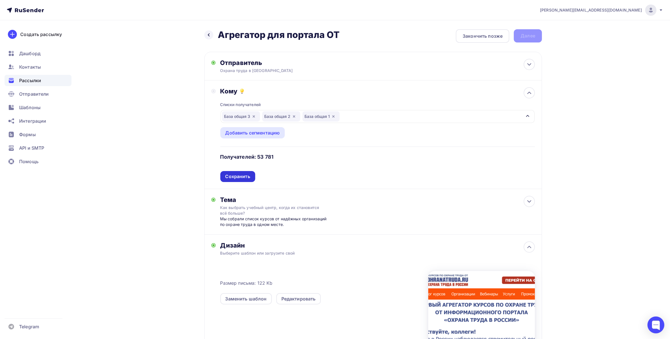
click at [240, 176] on div "Сохранить" at bounding box center [237, 176] width 25 height 6
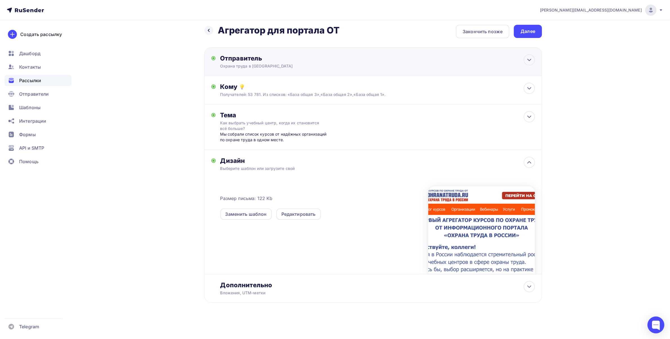
click at [276, 55] on div "Отправитель" at bounding box center [281, 58] width 122 height 8
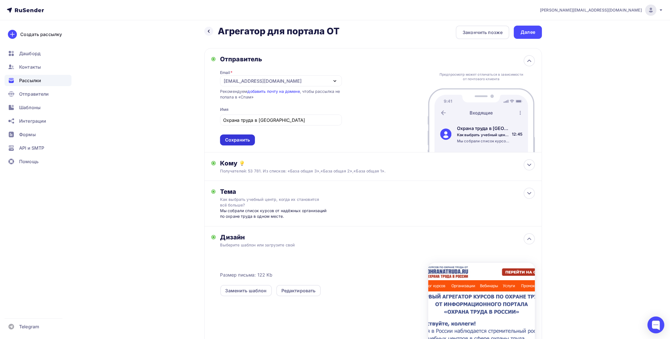
click at [231, 140] on div "Сохранить" at bounding box center [237, 140] width 25 height 6
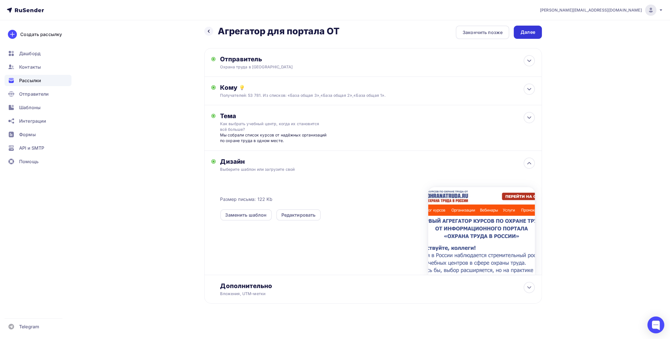
click at [531, 33] on div "Далее" at bounding box center [528, 32] width 15 height 6
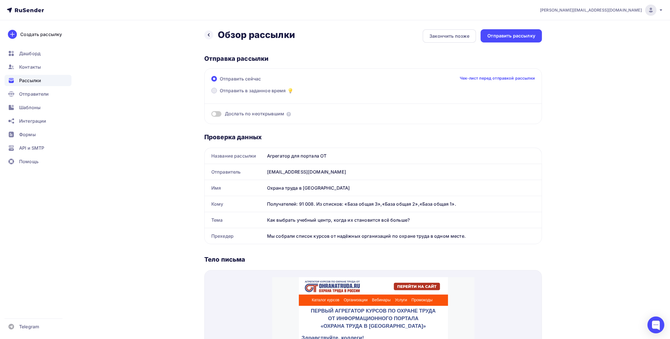
click at [249, 89] on span "Отправить в заданное время" at bounding box center [253, 90] width 66 height 7
click at [220, 94] on input "Отправить в заданное время" at bounding box center [220, 94] width 0 height 0
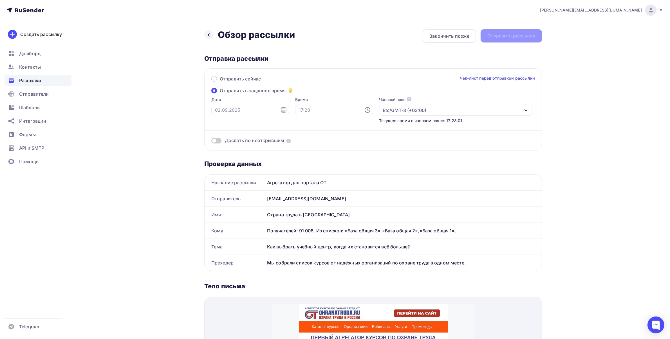
click at [280, 109] on icon at bounding box center [283, 110] width 7 height 7
click at [239, 147] on div "3" at bounding box center [237, 149] width 9 height 5
type input "03.09.2025"
click at [364, 110] on icon at bounding box center [367, 110] width 7 height 7
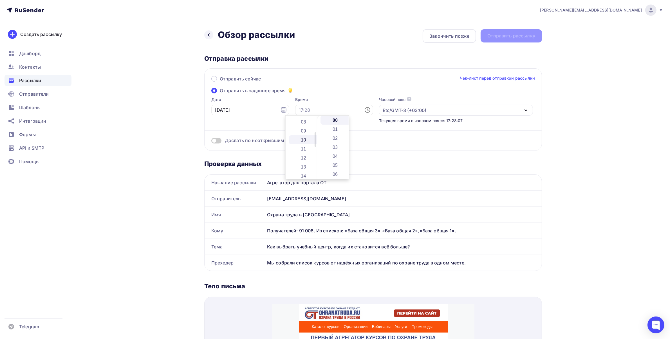
click at [303, 142] on li "10" at bounding box center [304, 139] width 30 height 9
type input "10:00"
click at [380, 137] on div "Дослать по неоткрывшим" at bounding box center [373, 140] width 324 height 6
click at [222, 141] on div "Дослать по неоткрывшим" at bounding box center [373, 140] width 324 height 6
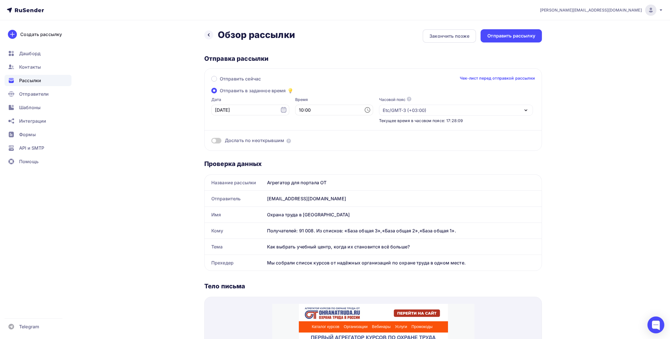
click at [213, 140] on span at bounding box center [216, 141] width 10 height 6
click at [211, 142] on input "checkbox" at bounding box center [211, 142] width 0 height 0
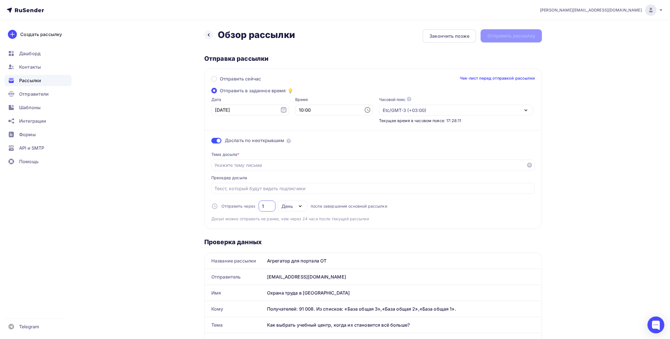
click at [269, 204] on input "1" at bounding box center [267, 206] width 10 height 7
type input "14"
click at [249, 164] on input "Отправить в заданное время" at bounding box center [369, 165] width 309 height 7
paste input "Как не ошибиться при выборе учебного центра?"
type input "Как не ошибиться при выборе учебного центра?"
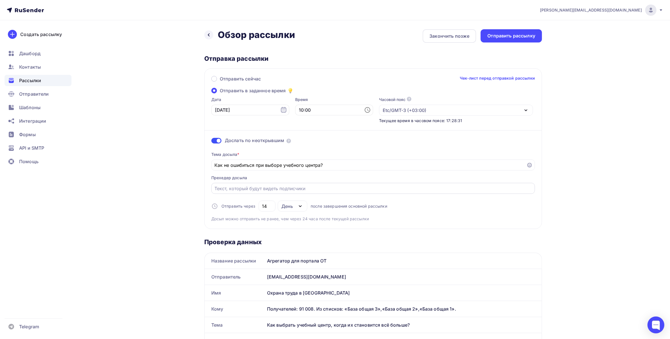
click at [237, 186] on input "Отправить в заданное время" at bounding box center [373, 188] width 317 height 7
paste input "[PERSON_NAME] каталог поможет найти аккредитованного партнёра без лишних рисков."
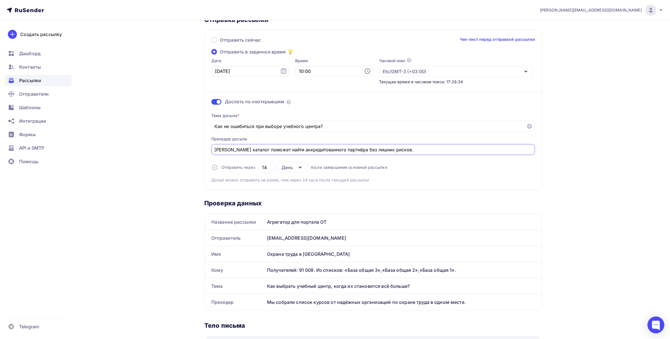
scroll to position [0, 0]
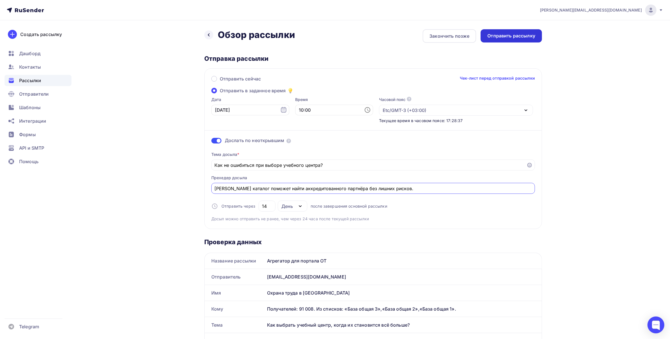
type input "[PERSON_NAME] каталог поможет найти аккредитованного партнёра без лишних рисков."
click at [514, 35] on div "Отправить рассылку" at bounding box center [512, 36] width 48 height 6
